Goal: Task Accomplishment & Management: Manage account settings

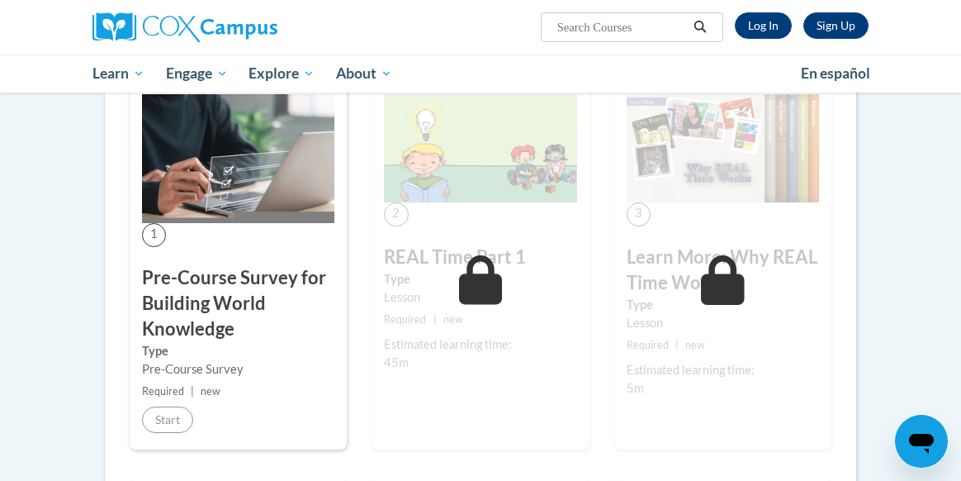
scroll to position [330, 0]
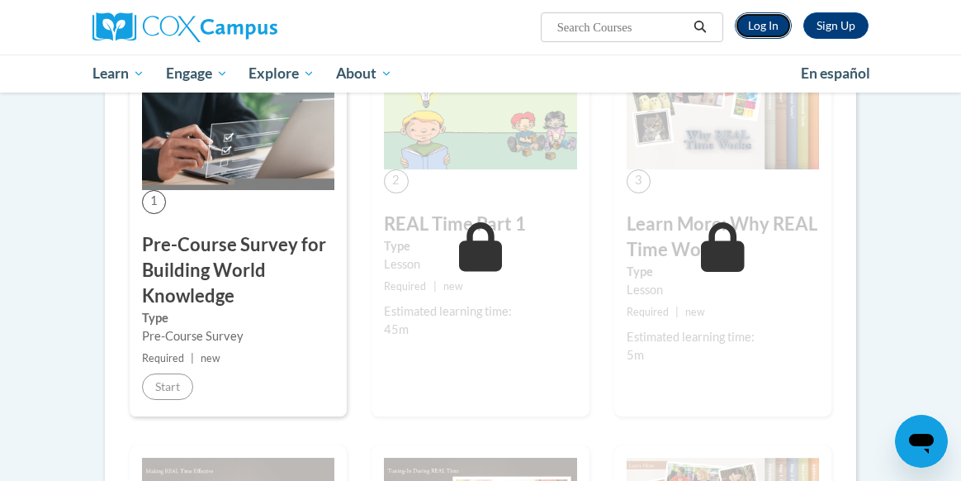
click at [761, 21] on link "Log In" at bounding box center [763, 25] width 57 height 26
click at [766, 28] on link "Log In" at bounding box center [763, 25] width 57 height 26
click at [764, 20] on link "Log In" at bounding box center [763, 25] width 57 height 26
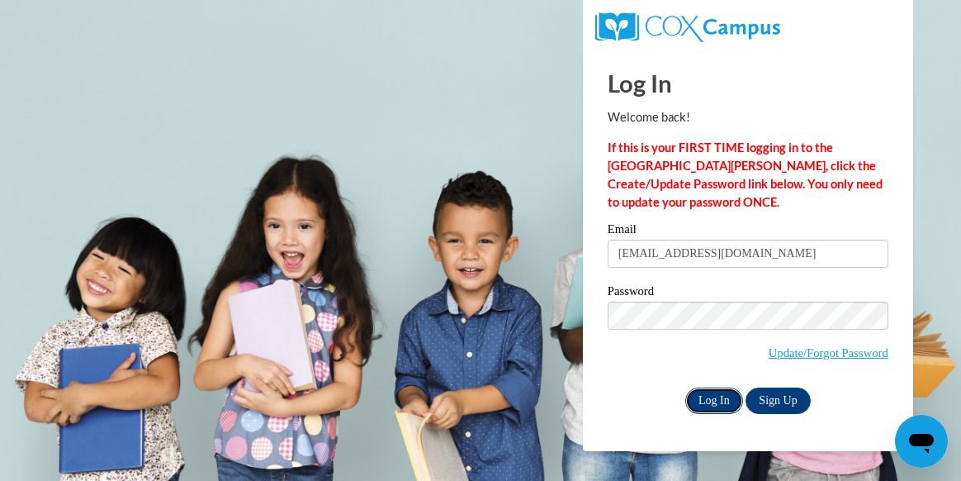
click at [711, 398] on input "Log In" at bounding box center [714, 400] width 58 height 26
click at [710, 401] on input "Log In" at bounding box center [714, 400] width 58 height 26
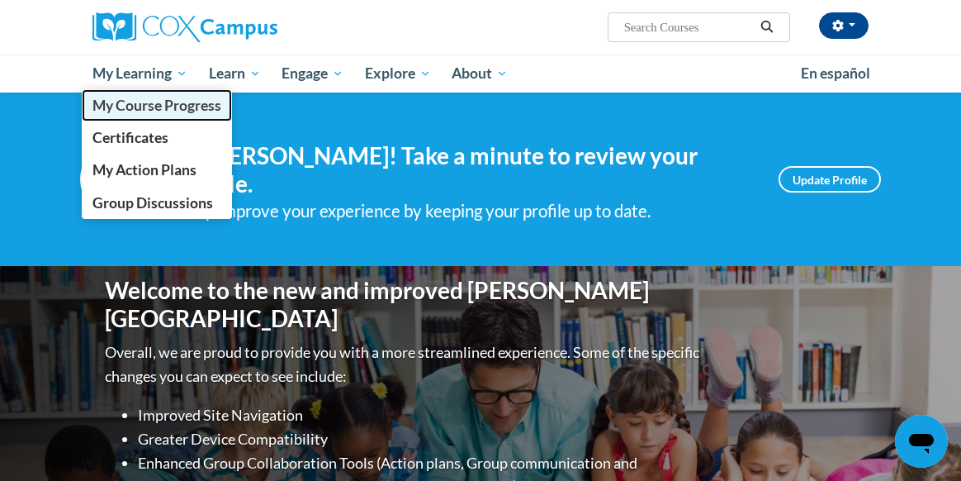
click at [150, 107] on span "My Course Progress" at bounding box center [156, 105] width 129 height 17
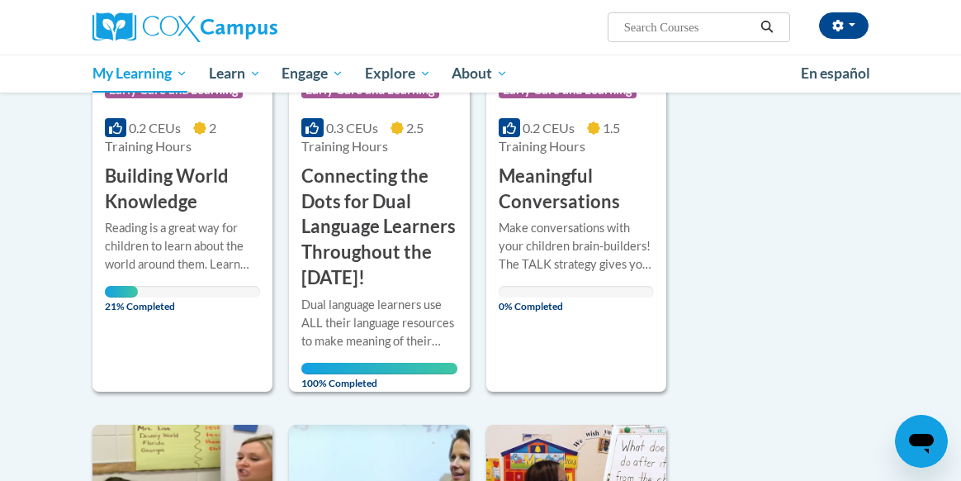
scroll to position [429, 0]
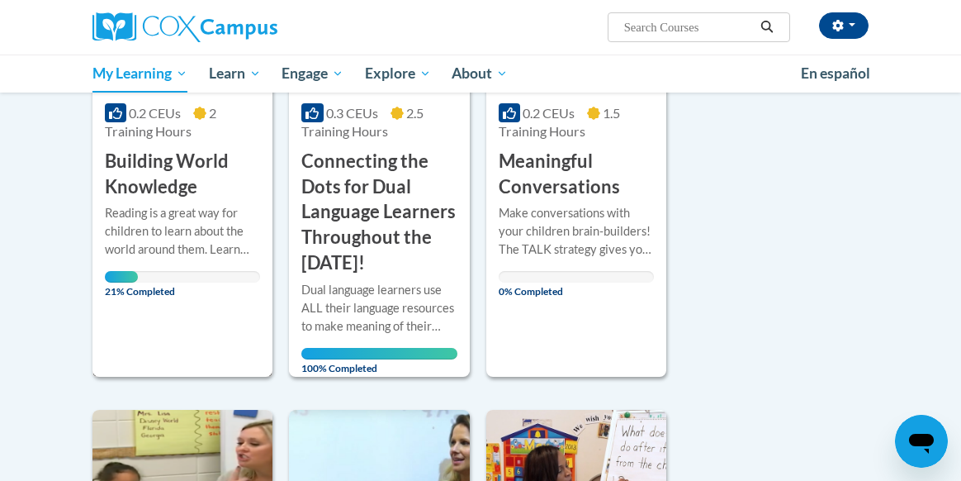
click at [154, 124] on span "2 Training Hours" at bounding box center [160, 122] width 111 height 34
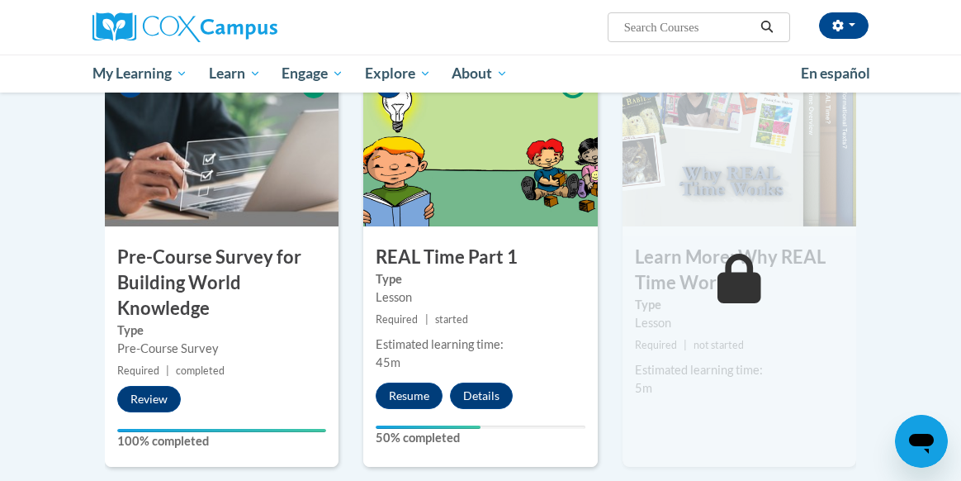
scroll to position [396, 0]
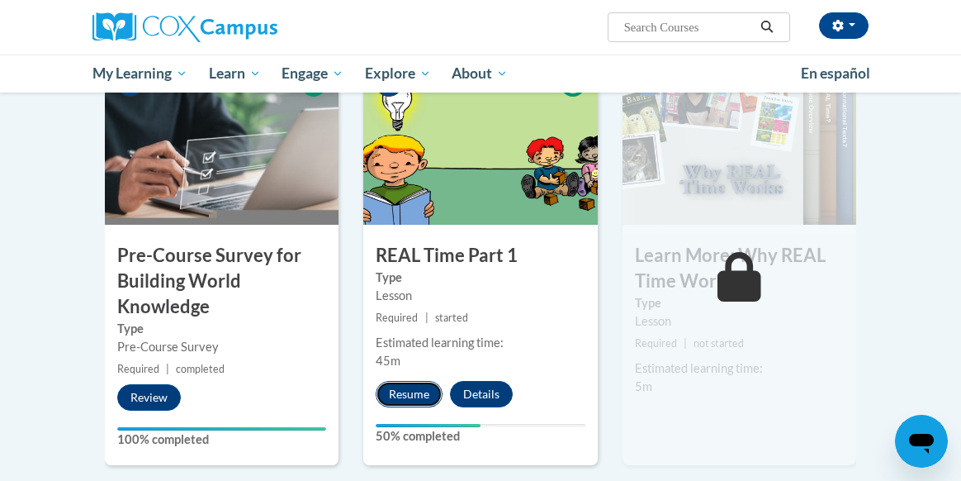
click at [405, 396] on button "Resume" at bounding box center [409, 394] width 67 height 26
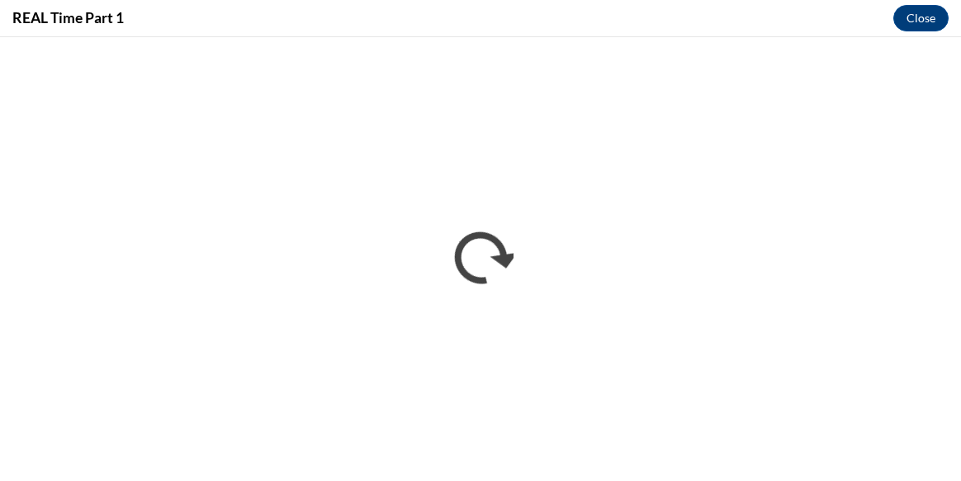
scroll to position [0, 0]
